Goal: Navigation & Orientation: Go to known website

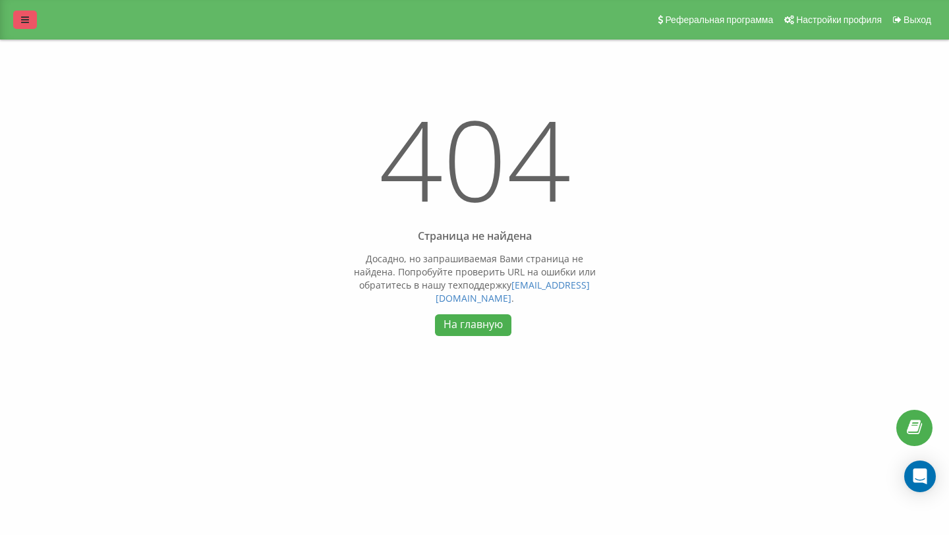
click at [24, 19] on icon at bounding box center [25, 19] width 8 height 9
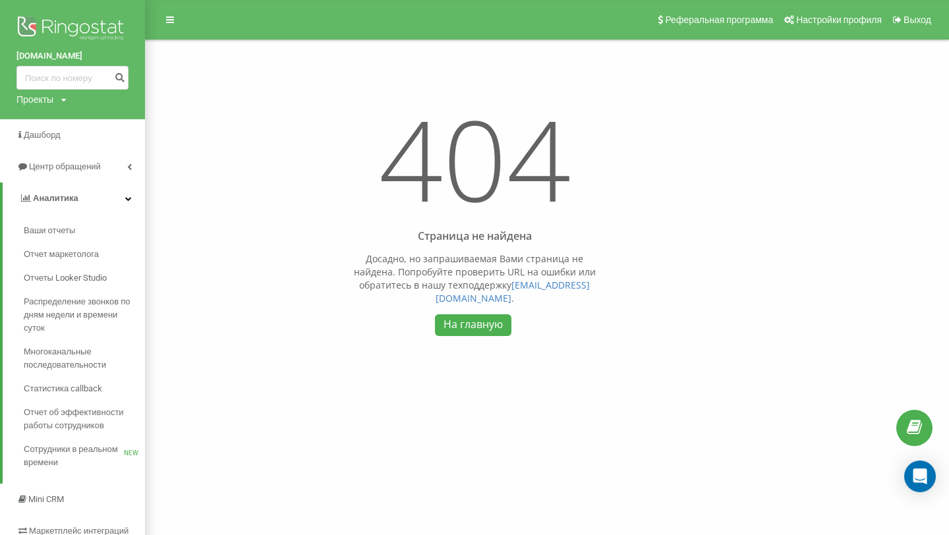
click at [40, 19] on img at bounding box center [72, 29] width 112 height 33
click at [70, 24] on img at bounding box center [72, 29] width 112 height 33
click at [927, 470] on div "Open Intercom Messenger" at bounding box center [919, 476] width 35 height 35
